Goal: Find specific page/section

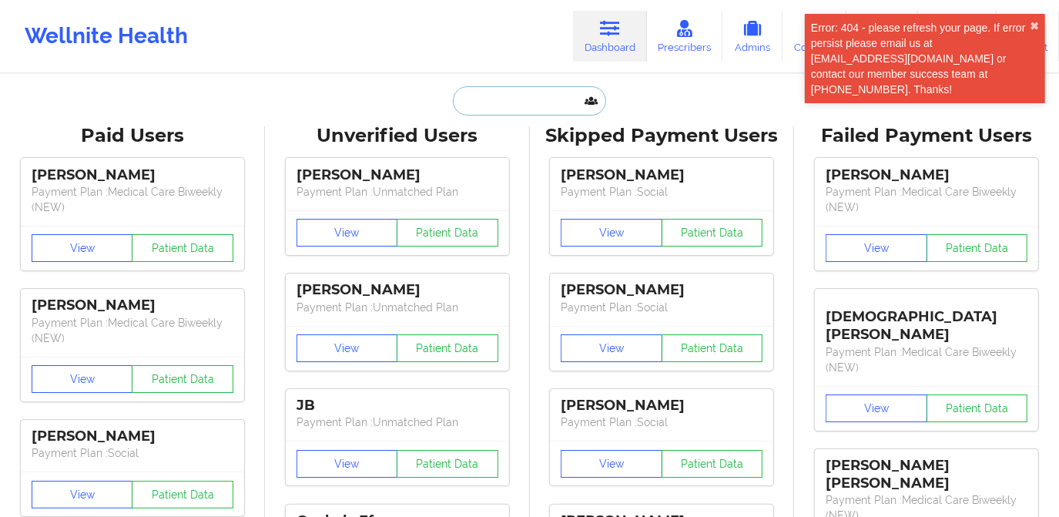
click at [552, 112] on input "text" at bounding box center [529, 100] width 152 height 29
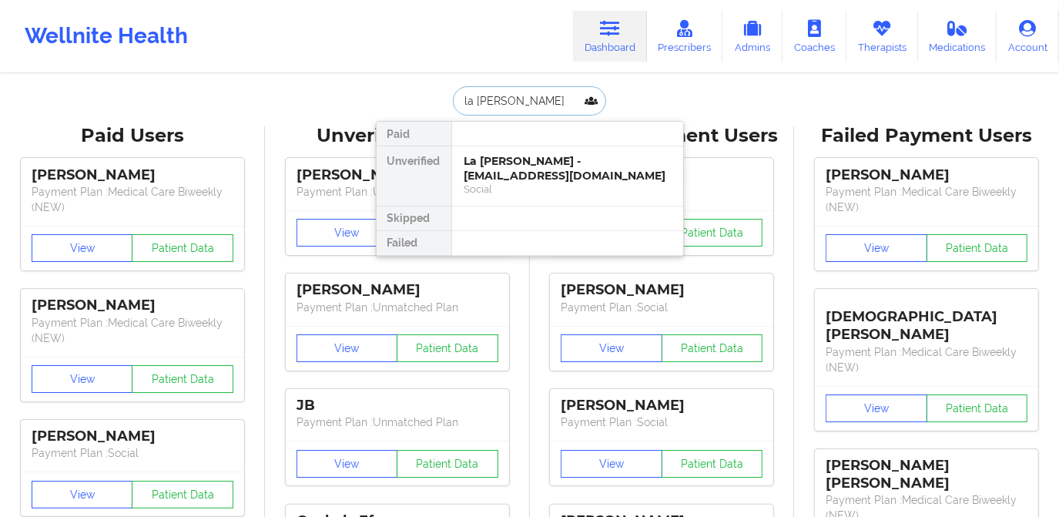
type input "la [PERSON_NAME]"
click at [538, 163] on div "La [PERSON_NAME] - [EMAIL_ADDRESS][DOMAIN_NAME]" at bounding box center [567, 168] width 206 height 28
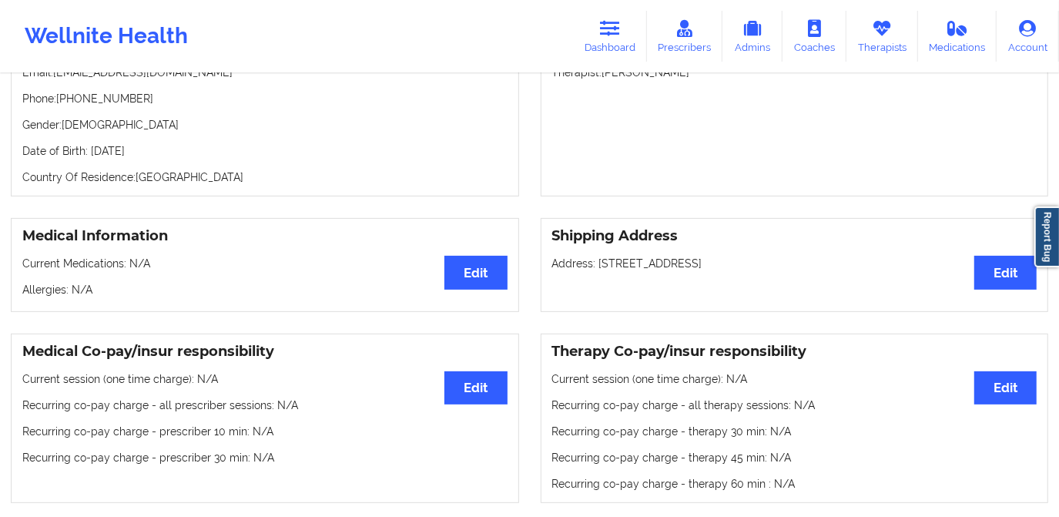
scroll to position [215, 0]
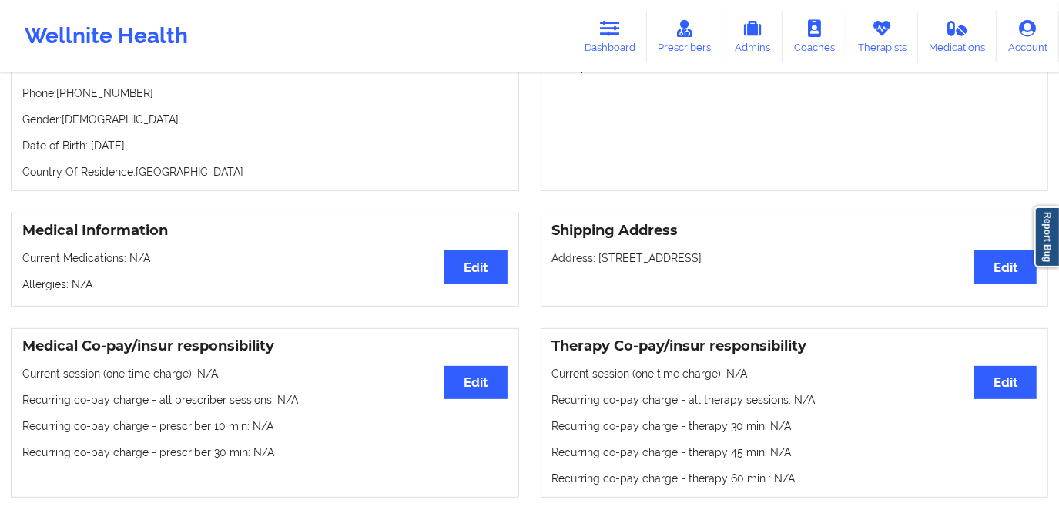
drag, startPoint x: 90, startPoint y: 150, endPoint x: 203, endPoint y: 151, distance: 112.4
click at [203, 151] on p "Date of Birth: [DEMOGRAPHIC_DATA]" at bounding box center [264, 145] width 485 height 15
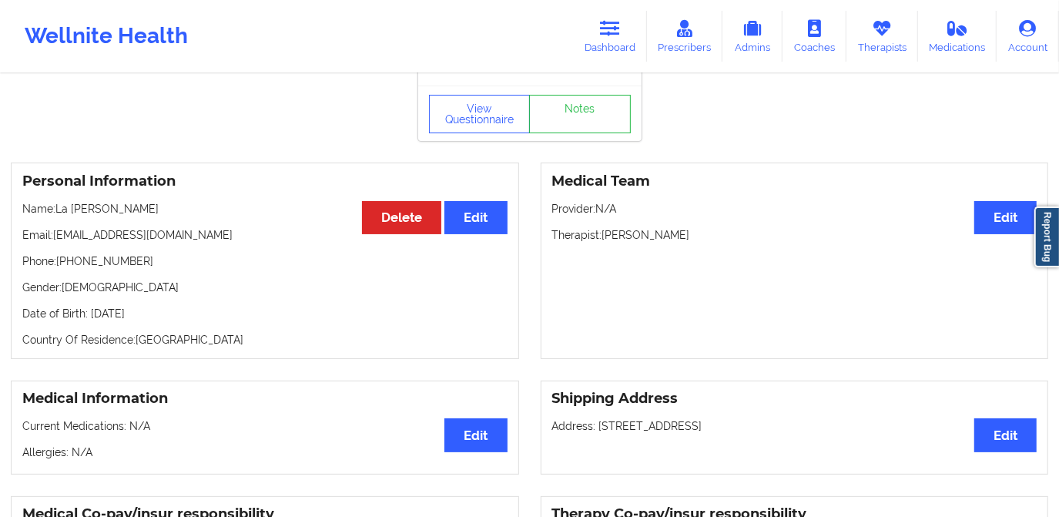
scroll to position [0, 0]
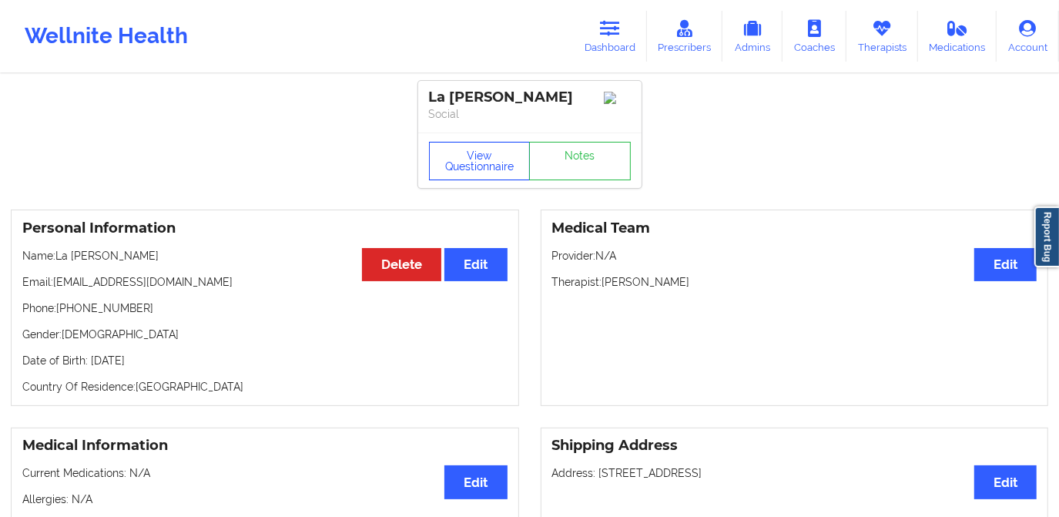
click at [470, 159] on button "View Questionnaire" at bounding box center [480, 161] width 102 height 38
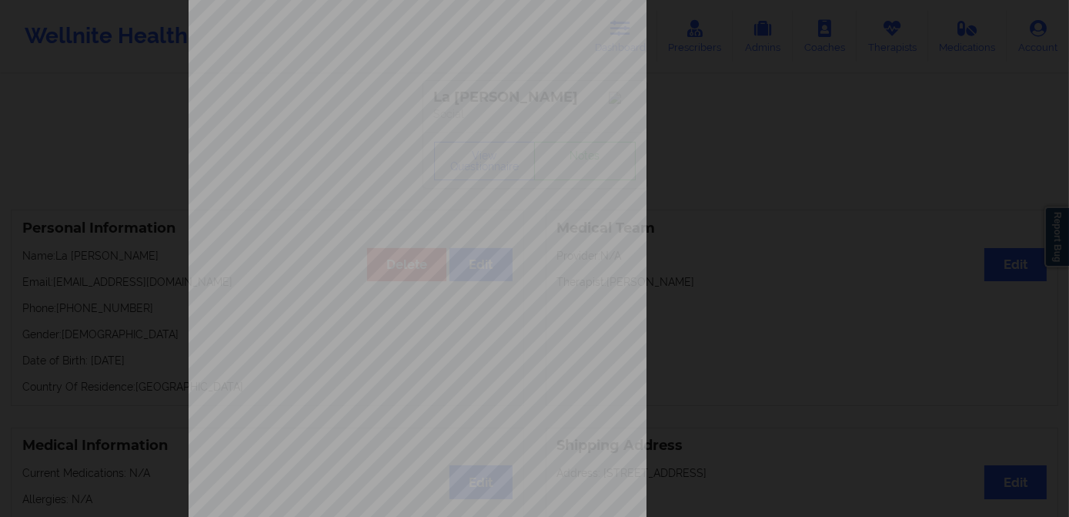
scroll to position [217, 0]
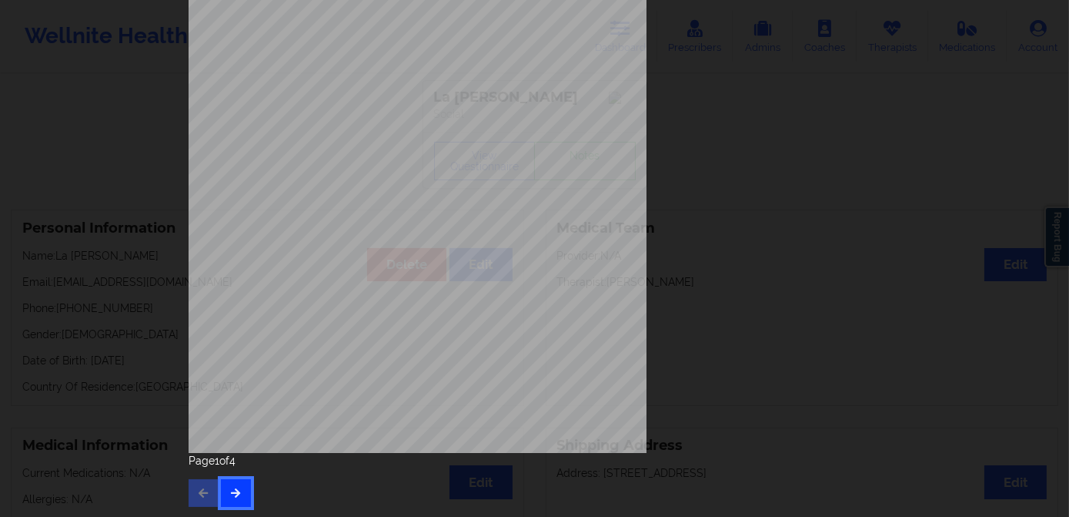
click at [223, 490] on button "button" at bounding box center [236, 493] width 30 height 28
click at [239, 489] on button "button" at bounding box center [236, 493] width 30 height 28
click at [239, 492] on button "button" at bounding box center [236, 493] width 30 height 28
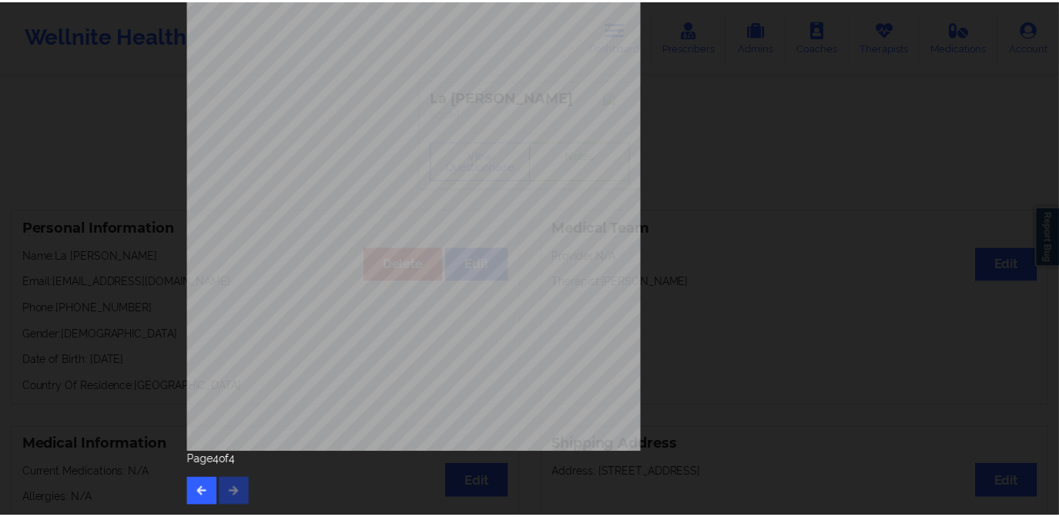
scroll to position [0, 0]
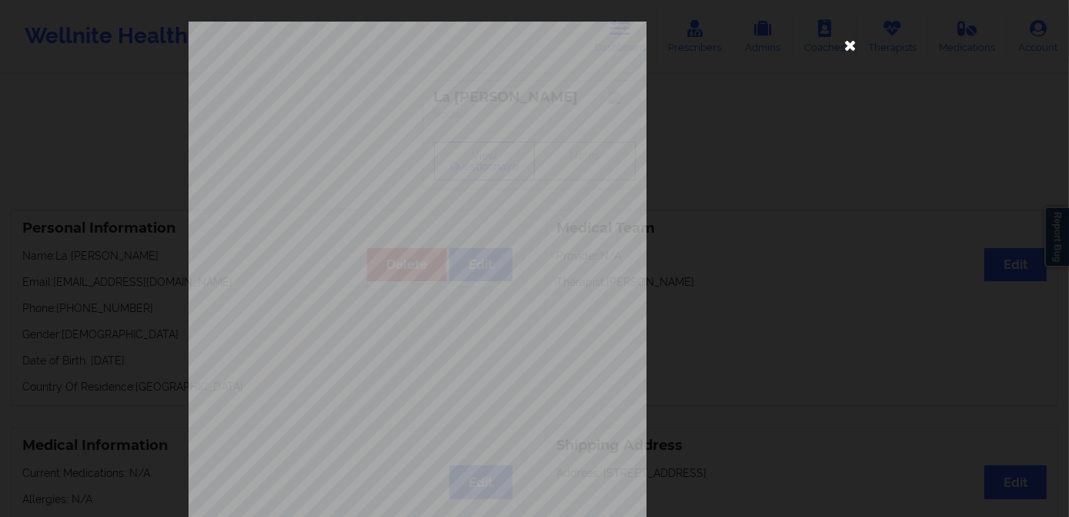
click at [838, 49] on icon at bounding box center [850, 44] width 25 height 25
